Goal: Information Seeking & Learning: Learn about a topic

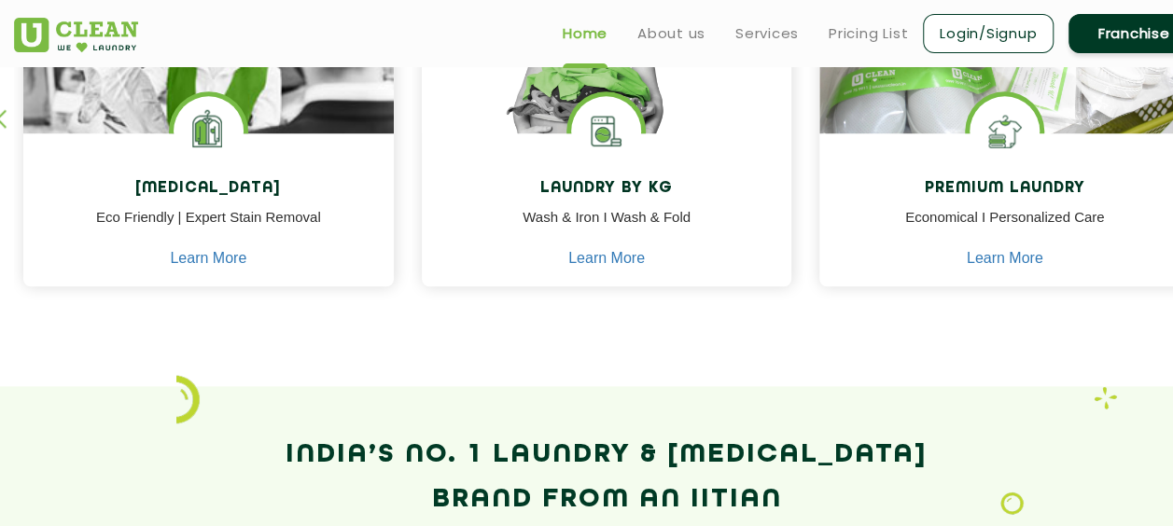
scroll to position [933, 0]
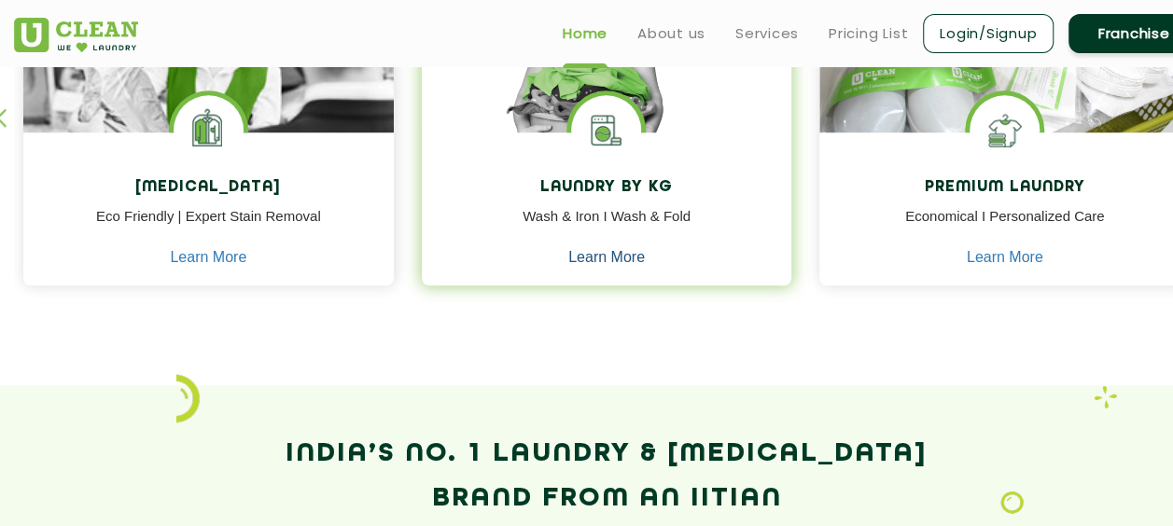
click at [629, 256] on link "Learn More" at bounding box center [606, 257] width 77 height 17
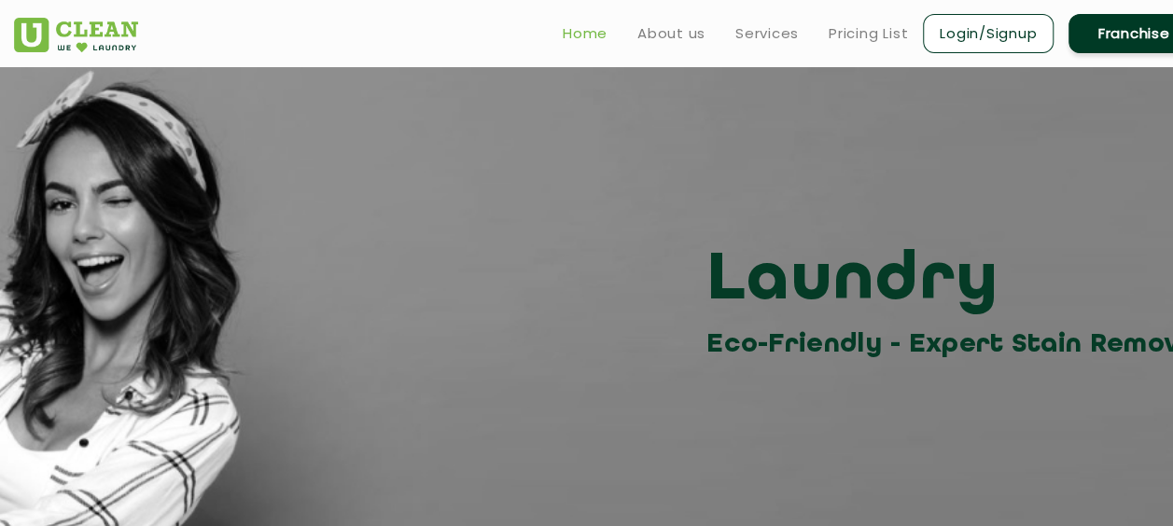
click at [593, 39] on link "Home" at bounding box center [585, 33] width 45 height 22
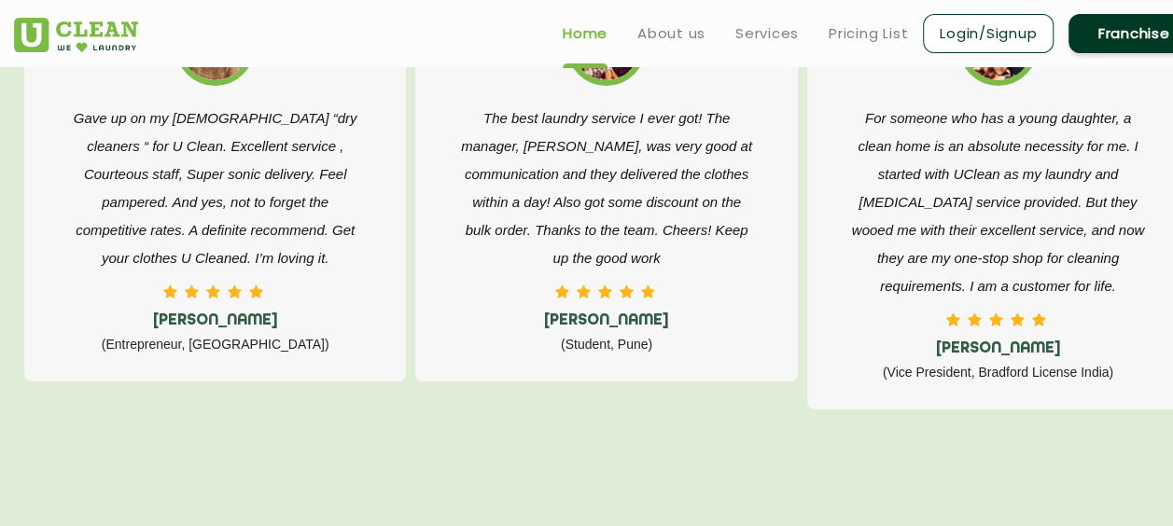
scroll to position [3359, 0]
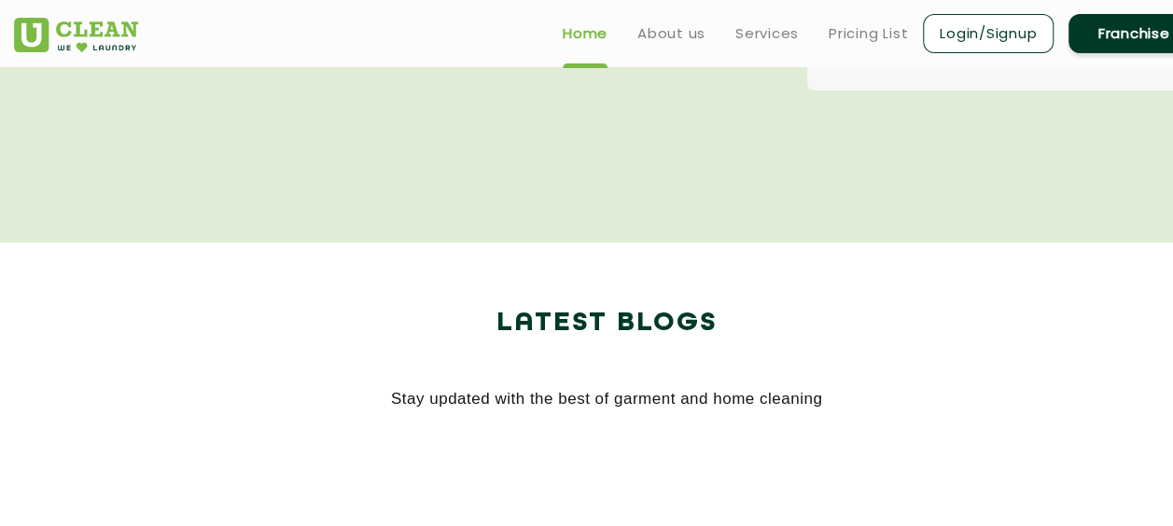
click at [90, 32] on img at bounding box center [76, 35] width 124 height 35
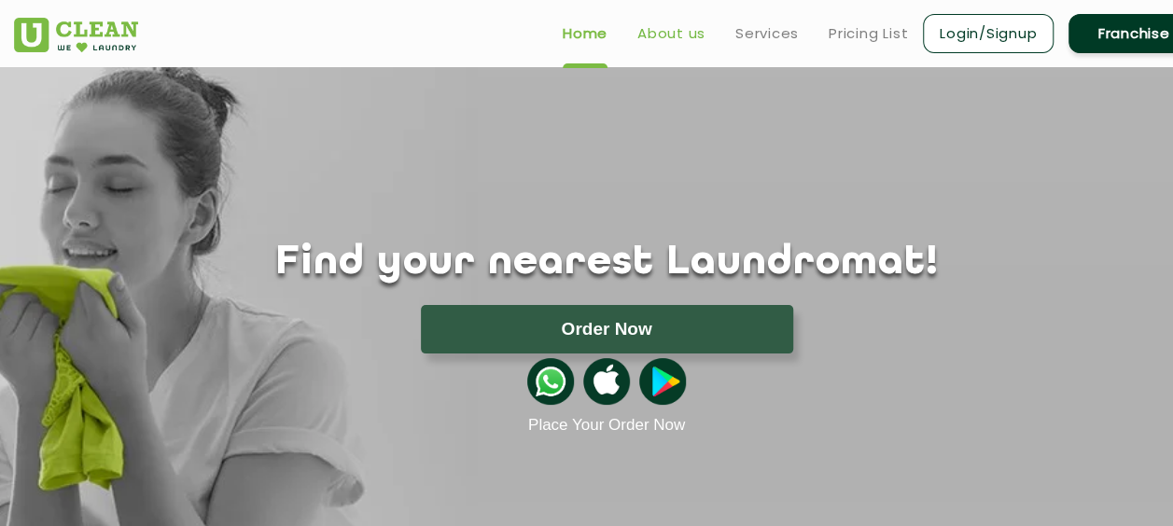
click at [683, 33] on link "About us" at bounding box center [671, 33] width 68 height 22
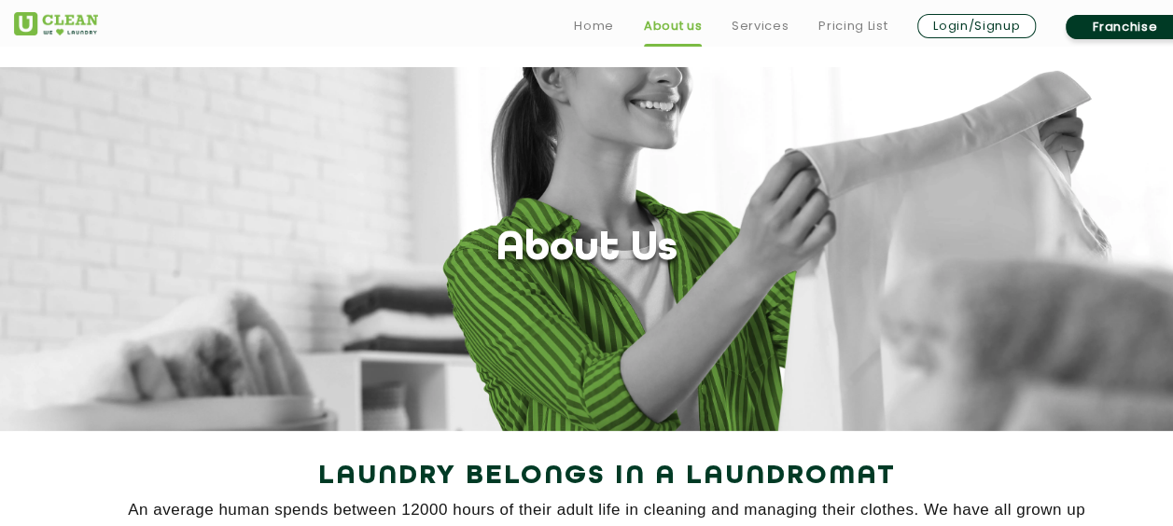
scroll to position [280, 0]
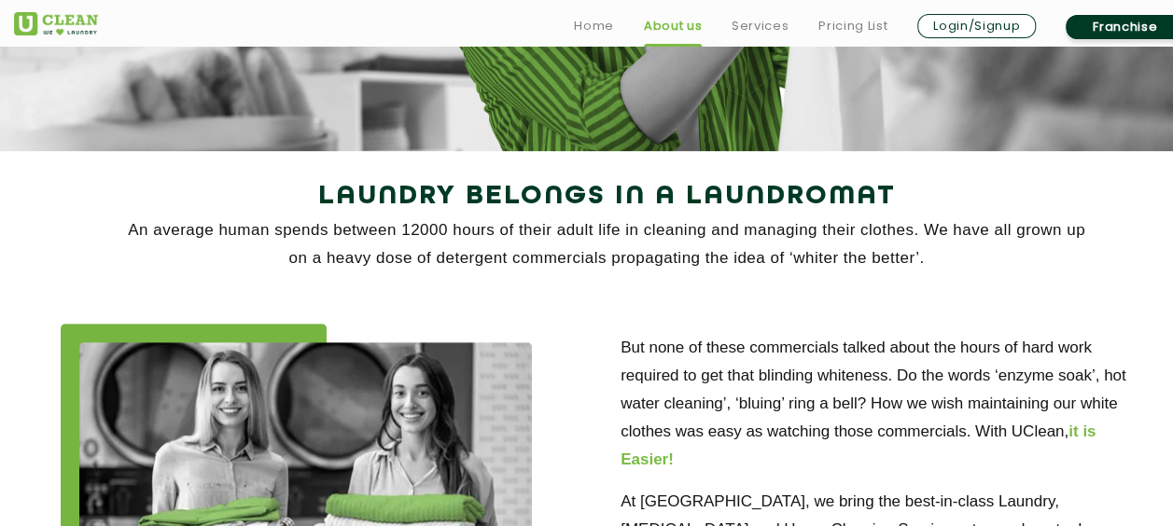
click at [615, 22] on ul "Home About us Services Pricing List Login/Signup Franchise" at bounding box center [879, 26] width 640 height 30
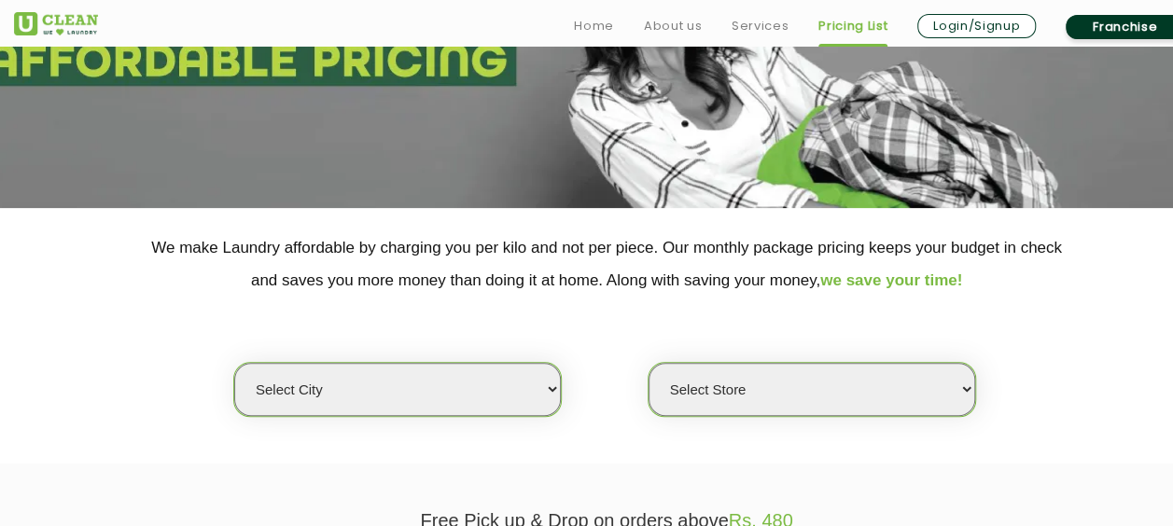
scroll to position [280, 0]
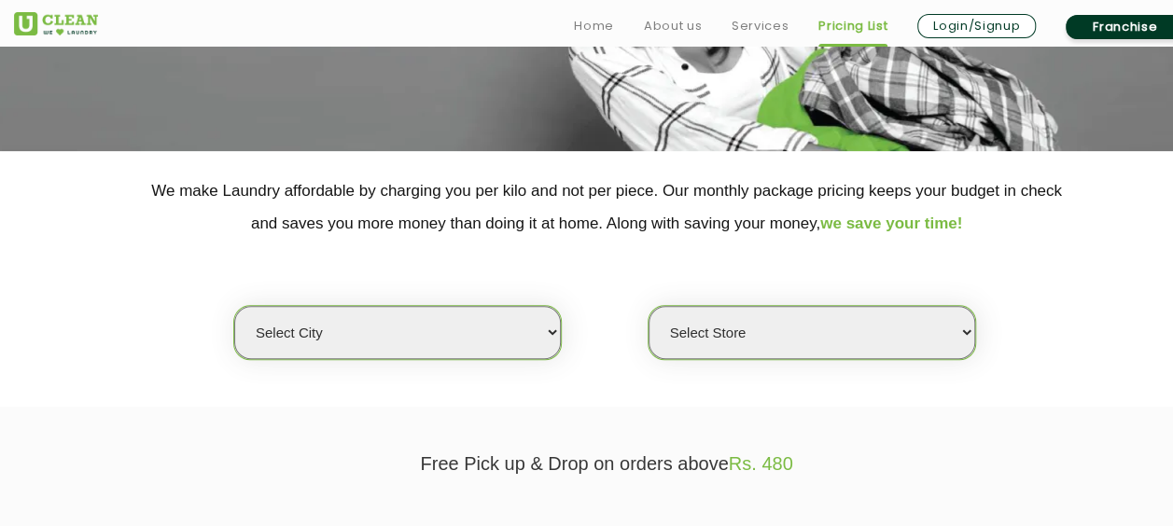
click at [444, 328] on select "Select city [GEOGRAPHIC_DATA] [GEOGRAPHIC_DATA] [GEOGRAPHIC_DATA] [GEOGRAPHIC_D…" at bounding box center [397, 332] width 327 height 53
select select "1"
click at [234, 306] on select "Select city [GEOGRAPHIC_DATA] [GEOGRAPHIC_DATA] [GEOGRAPHIC_DATA] [GEOGRAPHIC_D…" at bounding box center [397, 332] width 327 height 53
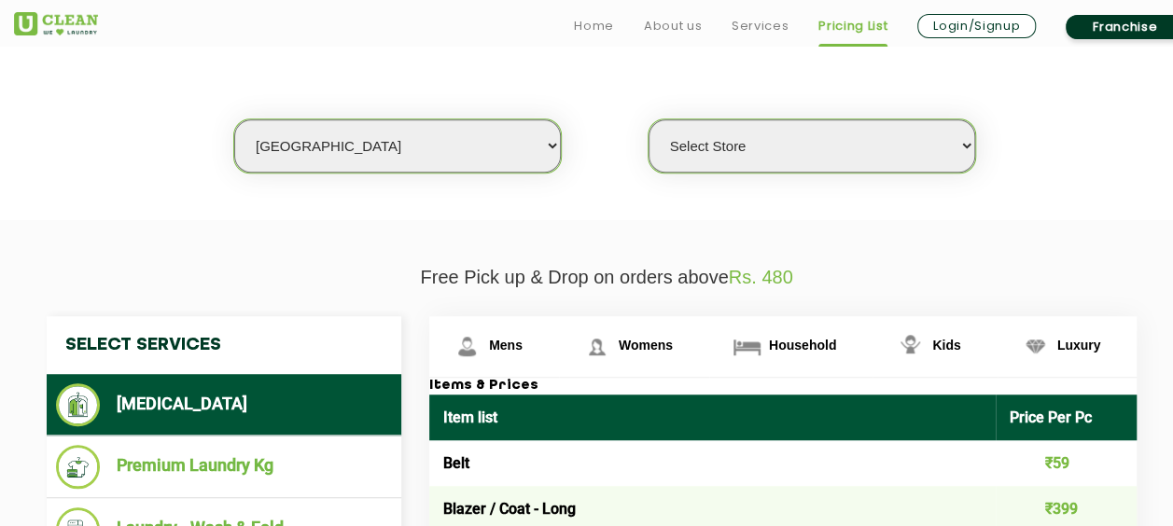
scroll to position [560, 0]
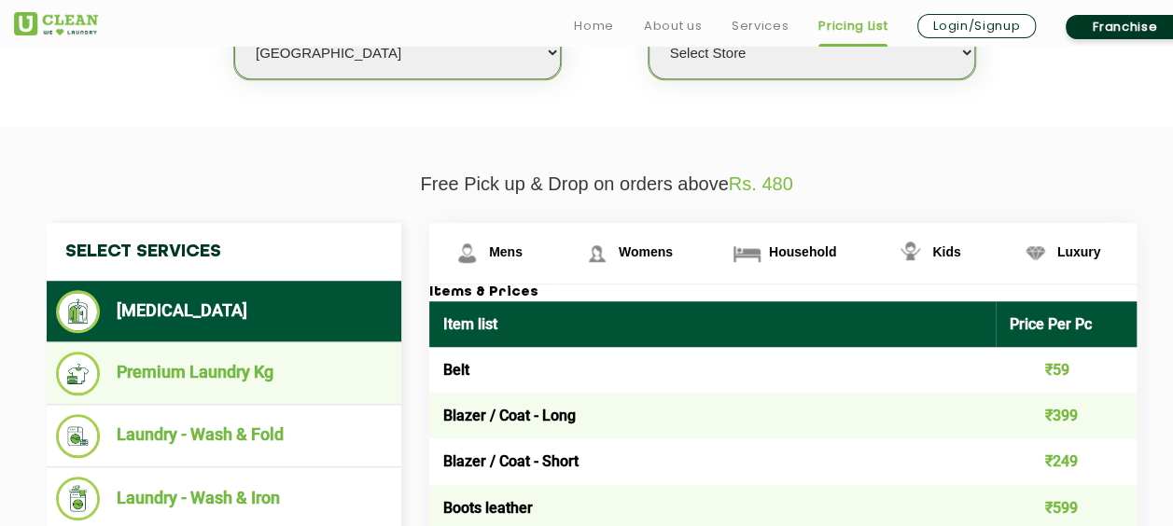
click at [278, 386] on li "Premium Laundry Kg" at bounding box center [224, 374] width 336 height 44
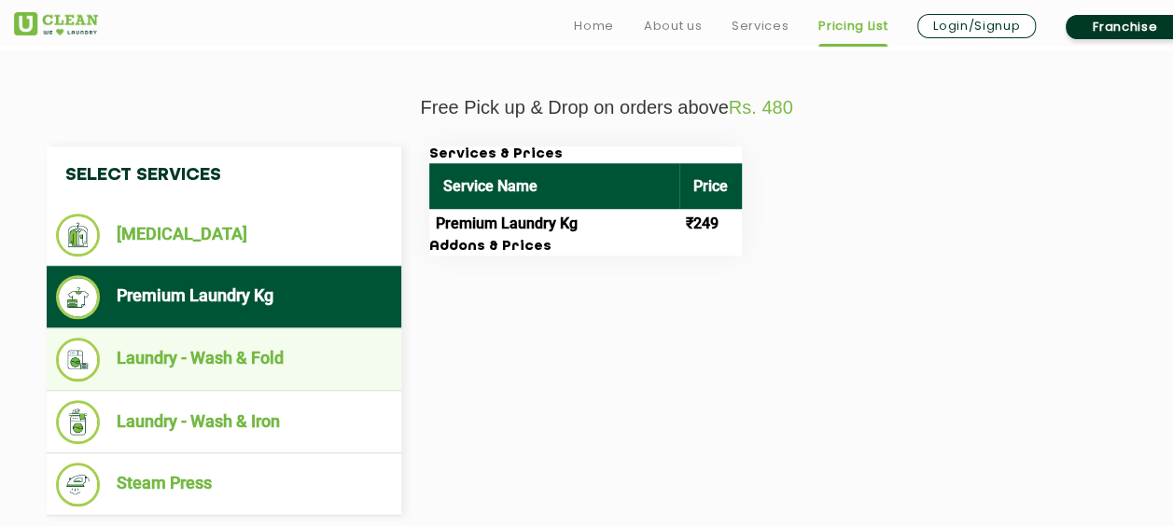
scroll to position [653, 0]
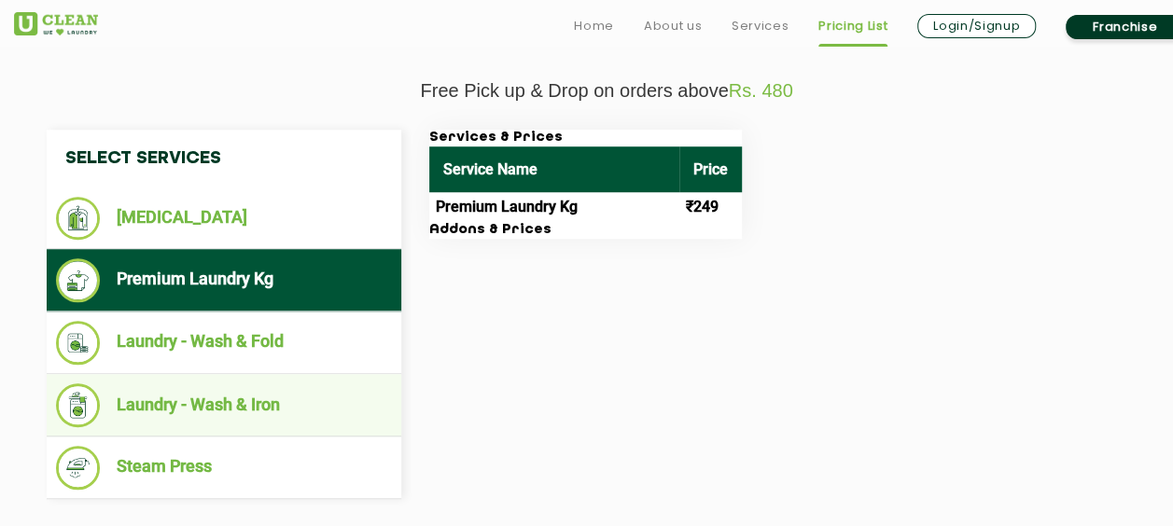
click at [269, 404] on li "Laundry - Wash & Iron" at bounding box center [224, 405] width 336 height 44
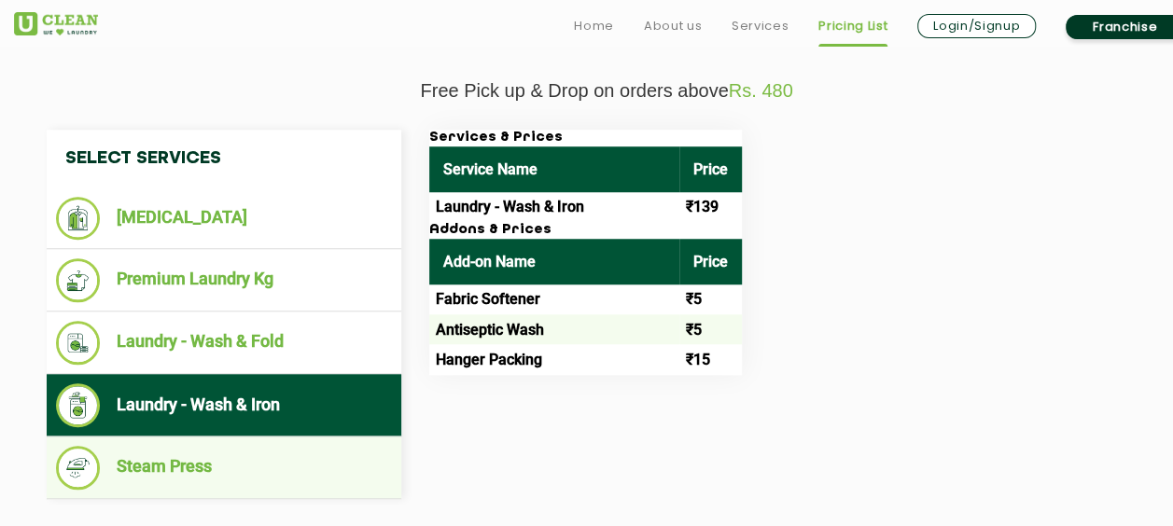
click at [290, 452] on li "Steam Press" at bounding box center [224, 468] width 336 height 44
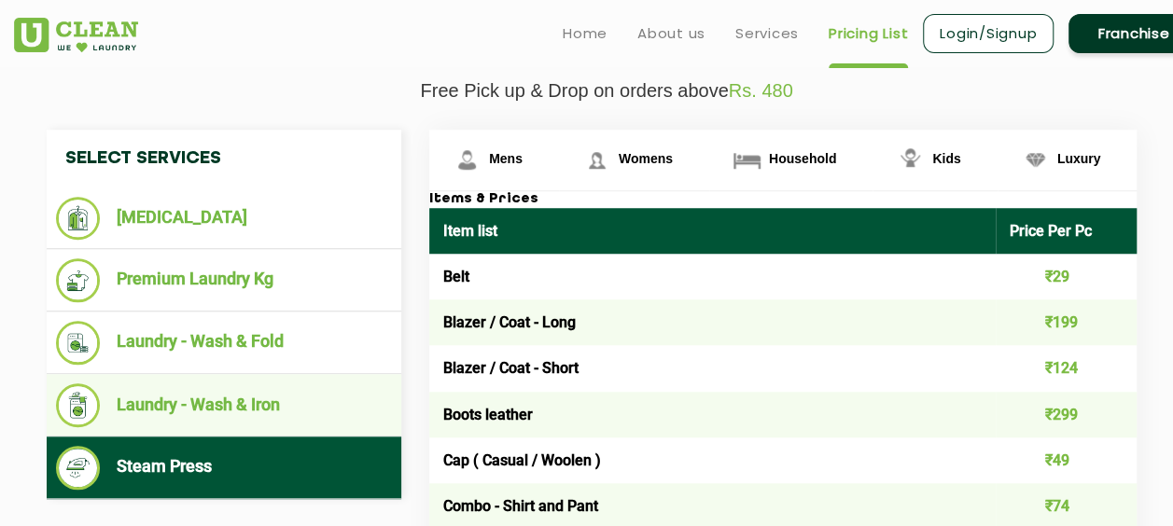
click at [209, 412] on li "Laundry - Wash & Iron" at bounding box center [224, 405] width 336 height 44
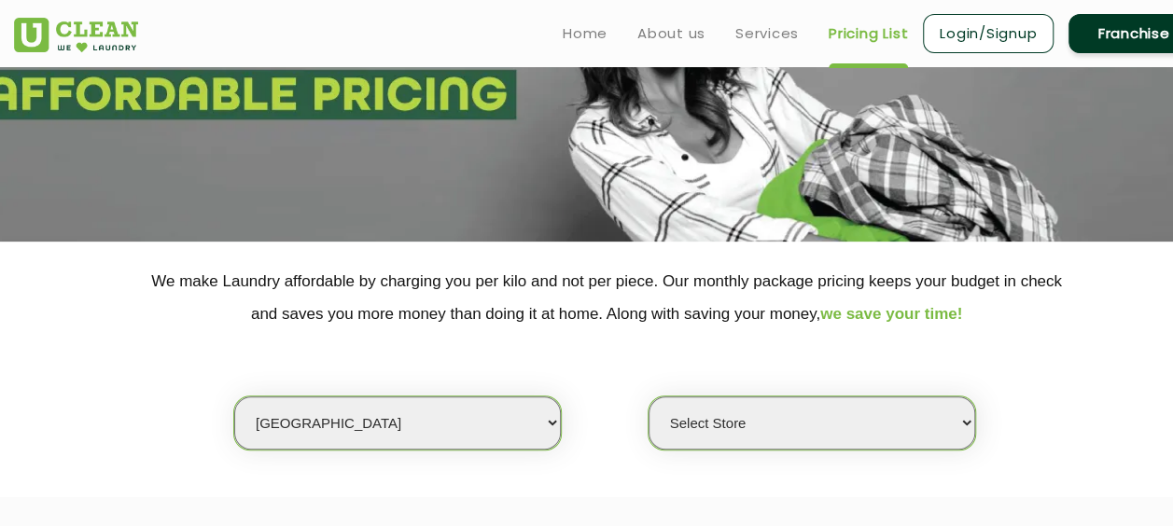
scroll to position [187, 0]
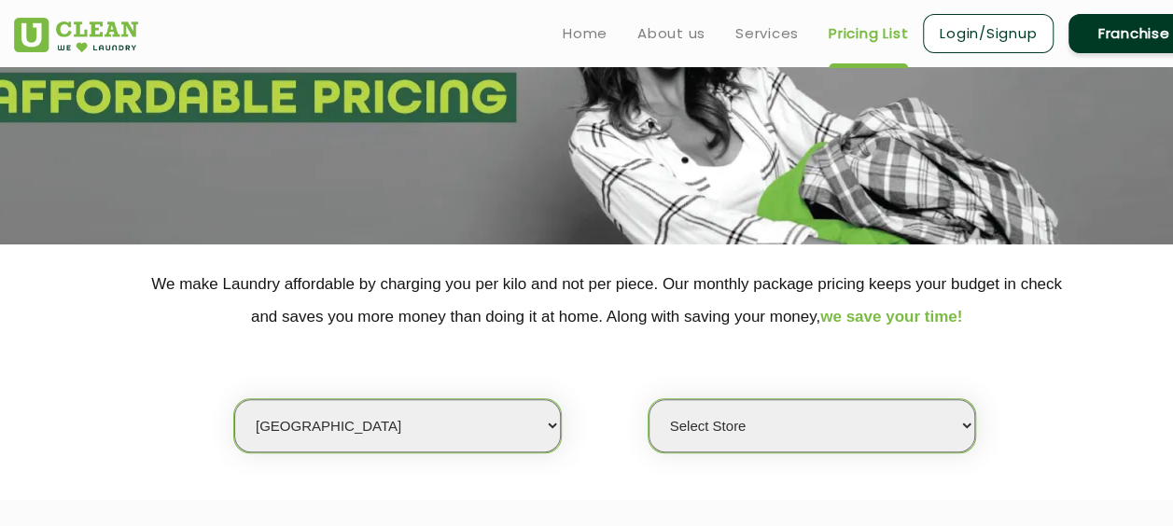
click at [683, 413] on select "Select Store UClean Vasant Kunj UClean Greater Kailash 2 UClean Dwarka UClean R…" at bounding box center [811, 425] width 327 height 53
select select "2"
click at [648, 399] on select "Select Store UClean Vasant Kunj UClean Greater Kailash 2 UClean Dwarka UClean R…" at bounding box center [811, 425] width 327 height 53
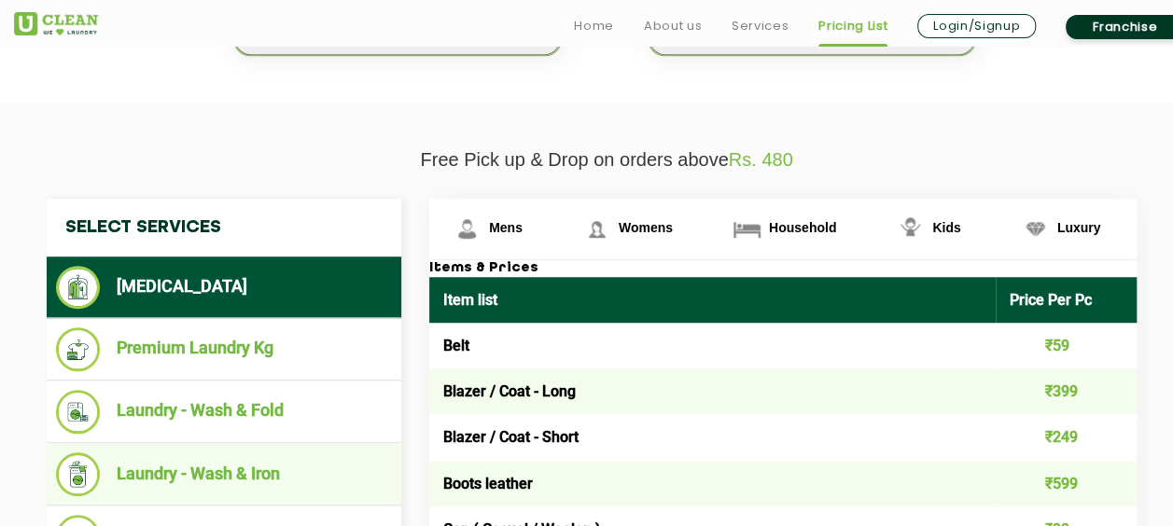
scroll to position [653, 0]
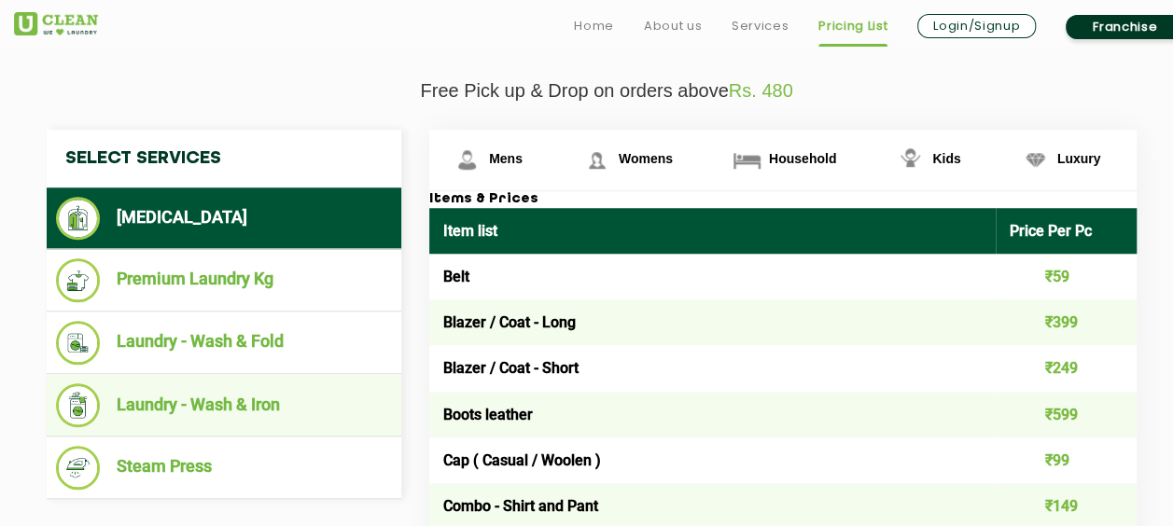
click at [290, 411] on li "Laundry - Wash & Iron" at bounding box center [224, 405] width 336 height 44
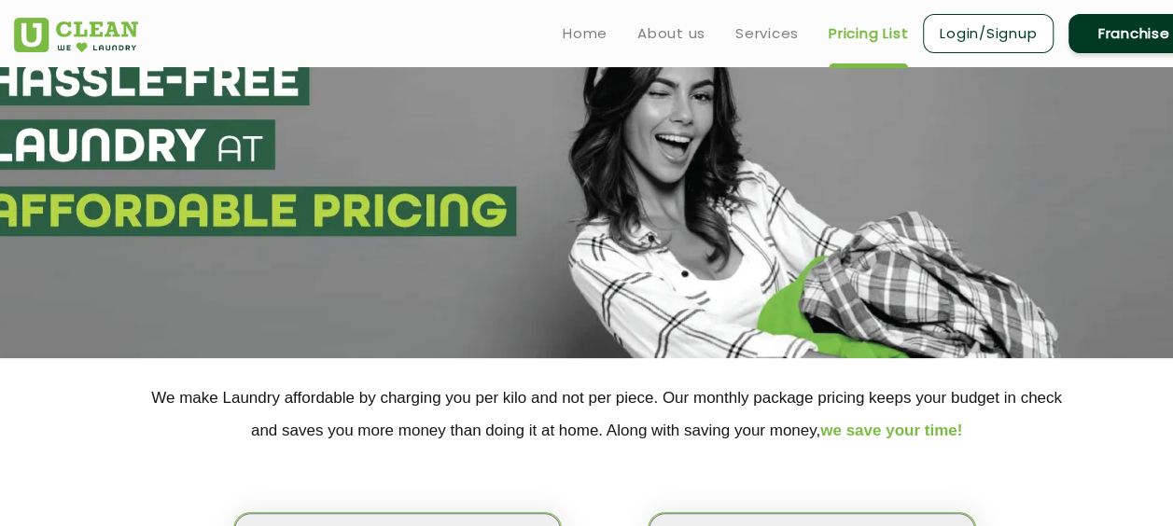
scroll to position [0, 0]
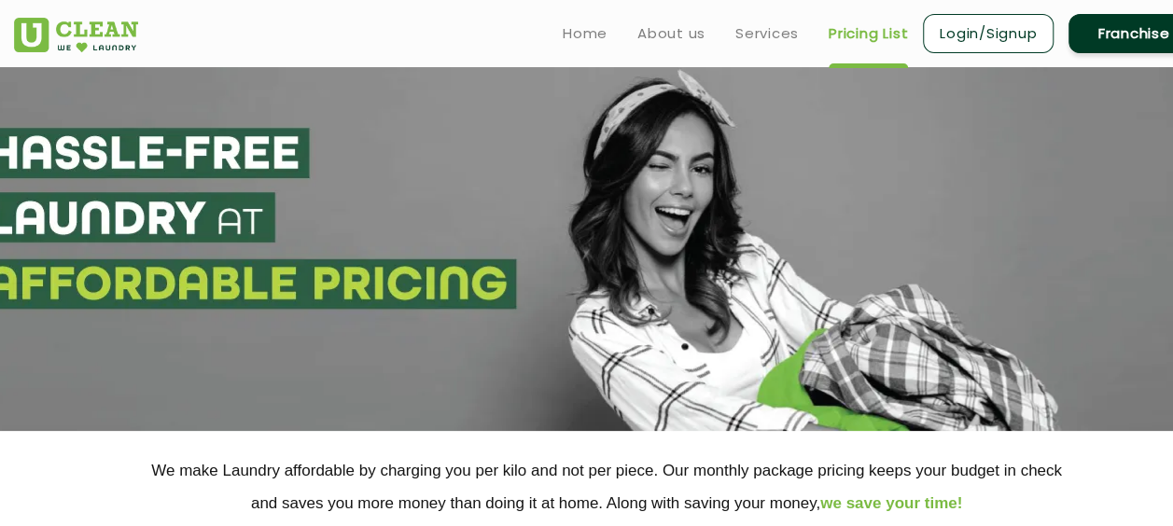
drag, startPoint x: 244, startPoint y: 410, endPoint x: 302, endPoint y: 401, distance: 58.6
click at [302, 401] on section at bounding box center [586, 249] width 1173 height 364
